Goal: Task Accomplishment & Management: Manage account settings

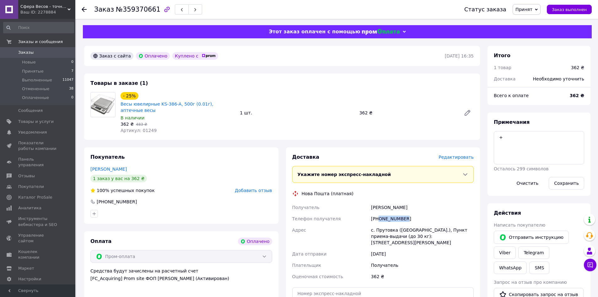
drag, startPoint x: 412, startPoint y: 210, endPoint x: 380, endPoint y: 211, distance: 32.7
click at [380, 213] on div "[PHONE_NUMBER]" at bounding box center [422, 218] width 105 height 11
copy div "0983989779"
drag, startPoint x: 408, startPoint y: 197, endPoint x: 368, endPoint y: 199, distance: 39.9
click at [368, 201] on div "Получатель [PERSON_NAME] Телефон получателя [PHONE_NUMBER] Адрес с. Прутовка ([…" at bounding box center [383, 241] width 184 height 80
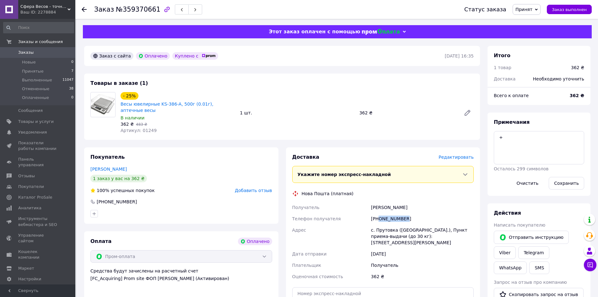
copy div "Получатель [PERSON_NAME]"
click at [382, 224] on div "с. Прутовка ([GEOGRAPHIC_DATA].), Пункт приема-выдачи (до 30 кг): [STREET_ADDRE…" at bounding box center [422, 236] width 105 height 24
copy div "Прутовка"
click at [382, 287] on input "text" at bounding box center [383, 293] width 182 height 13
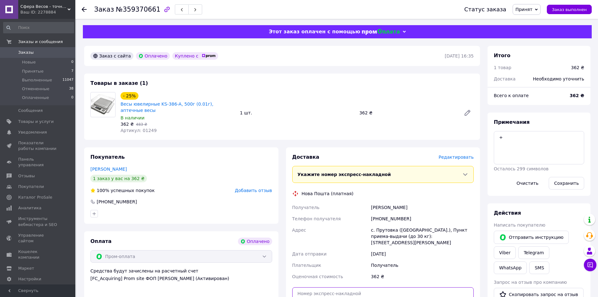
paste input "20451236802493"
type input "20451236802493"
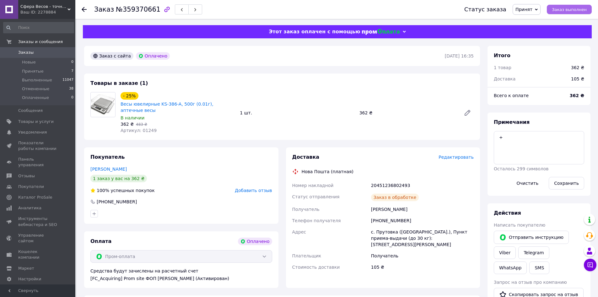
click at [565, 9] on span "Заказ выполнен" at bounding box center [569, 9] width 35 height 5
